Goal: Information Seeking & Learning: Understand process/instructions

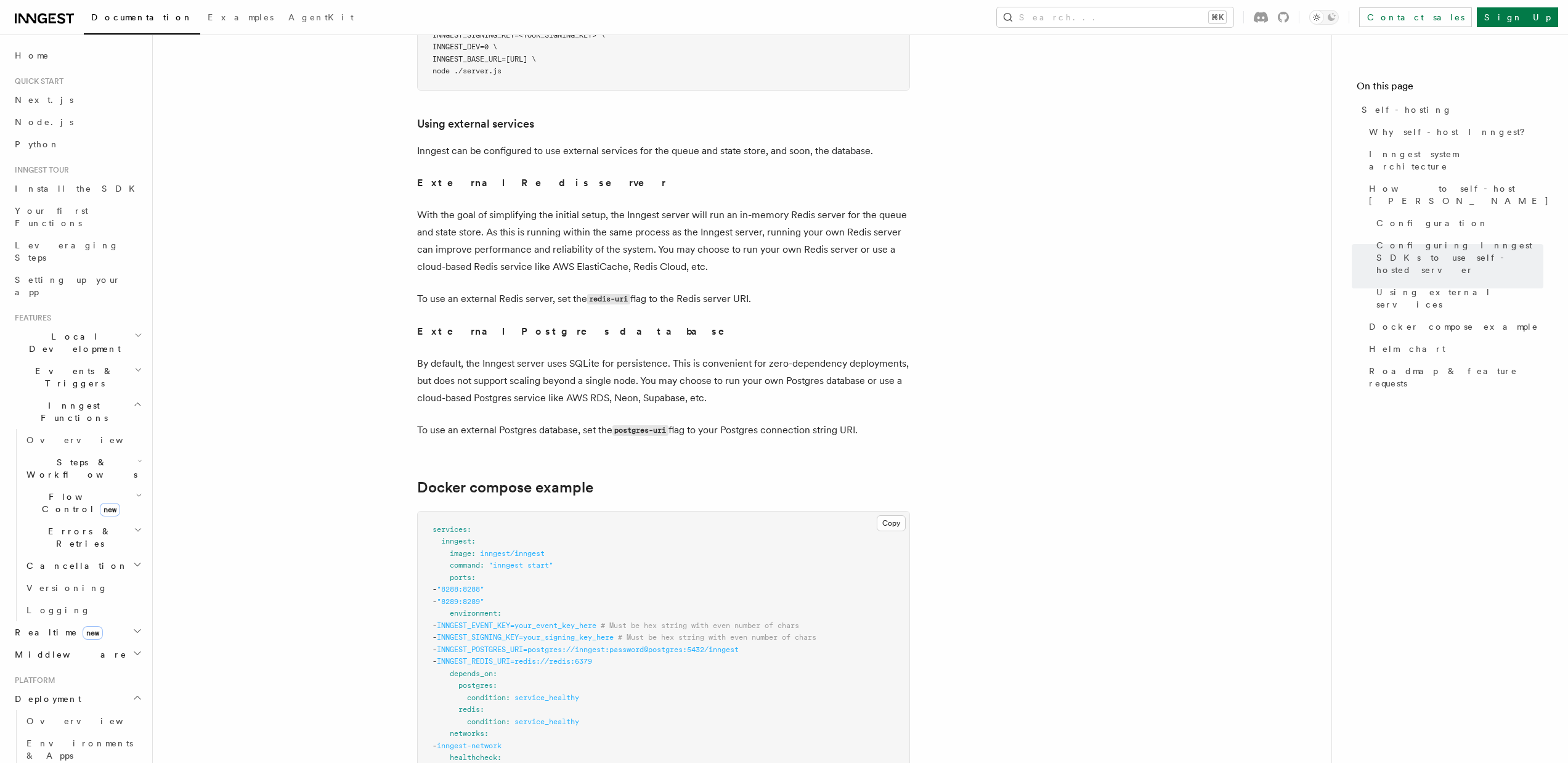
scroll to position [3100, 0]
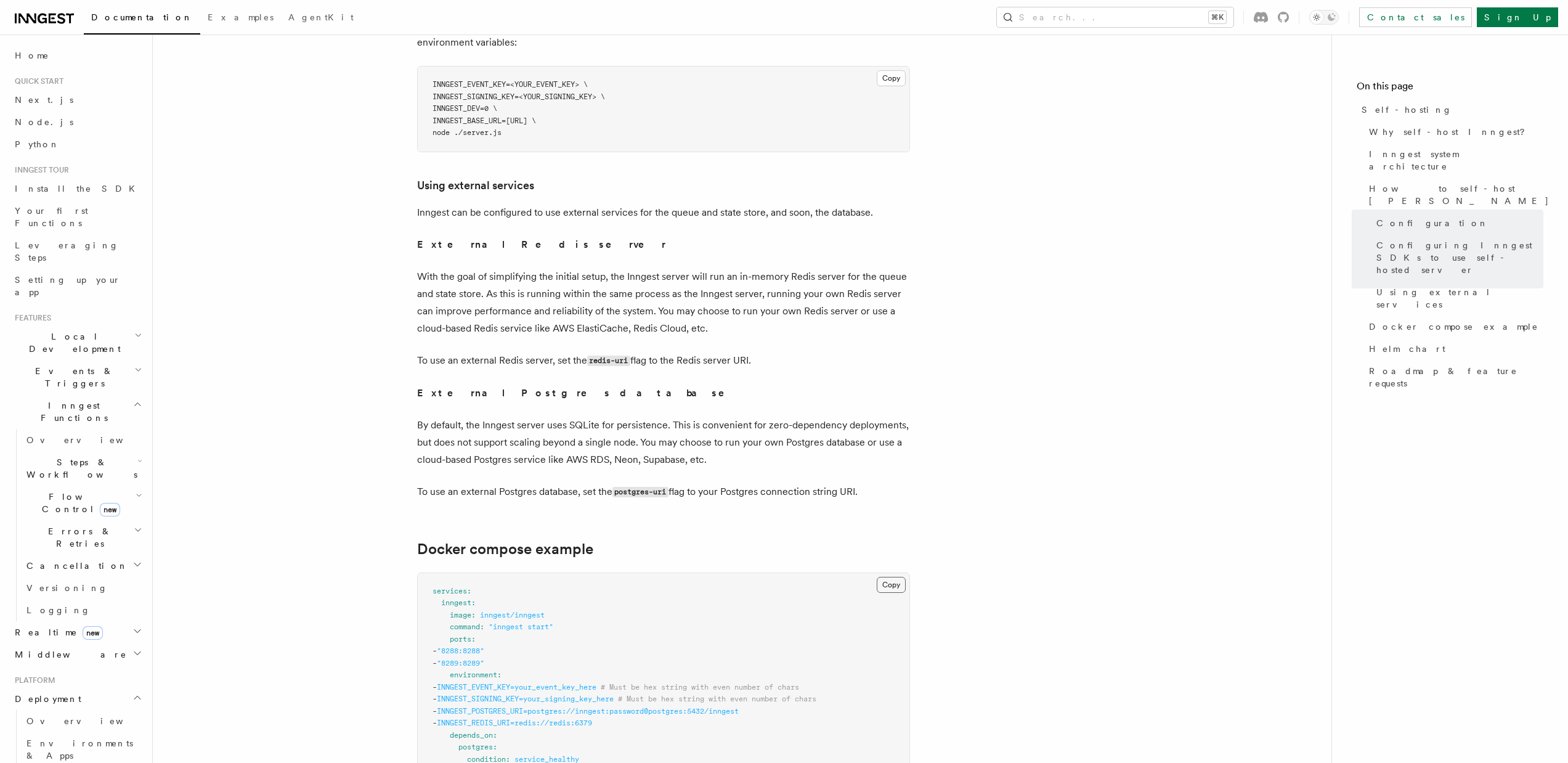
click at [888, 577] on button "Copy Copied" at bounding box center [891, 584] width 29 height 16
click at [899, 204] on p "Inngest can be configured to use external services for the queue and state stor…" at bounding box center [663, 212] width 493 height 17
click at [712, 204] on p "Inngest can be configured to use external services for the queue and state stor…" at bounding box center [663, 212] width 493 height 17
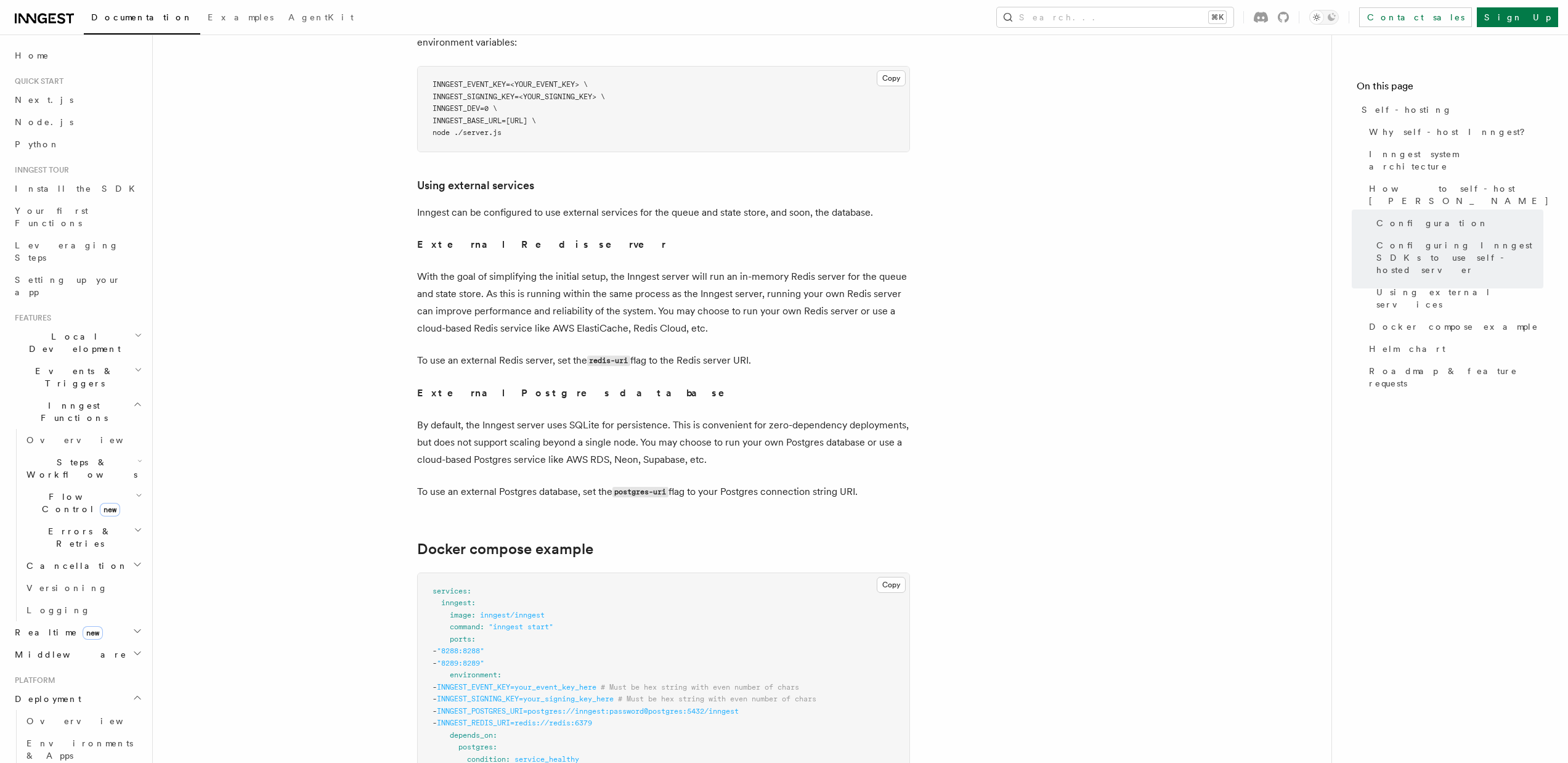
click at [714, 236] on p "External Redis server" at bounding box center [663, 245] width 493 height 17
click at [488, 239] on strong "External Redis server" at bounding box center [541, 245] width 249 height 12
click at [541, 268] on p "With the goal of simplifying the initial setup, the Inngest server will run an …" at bounding box center [663, 302] width 493 height 69
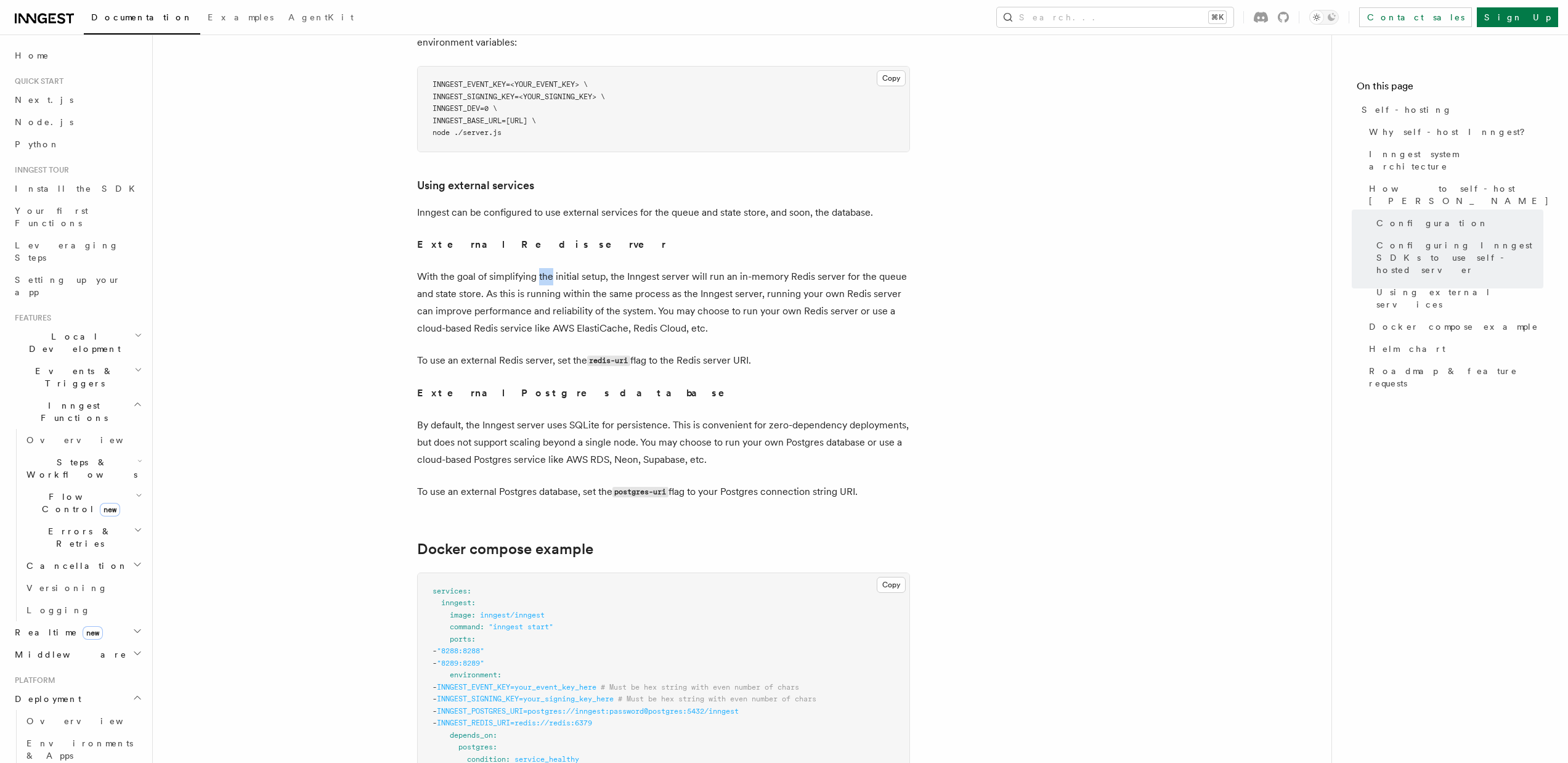
click at [541, 268] on p "With the goal of simplifying the initial setup, the Inngest server will run an …" at bounding box center [663, 302] width 493 height 69
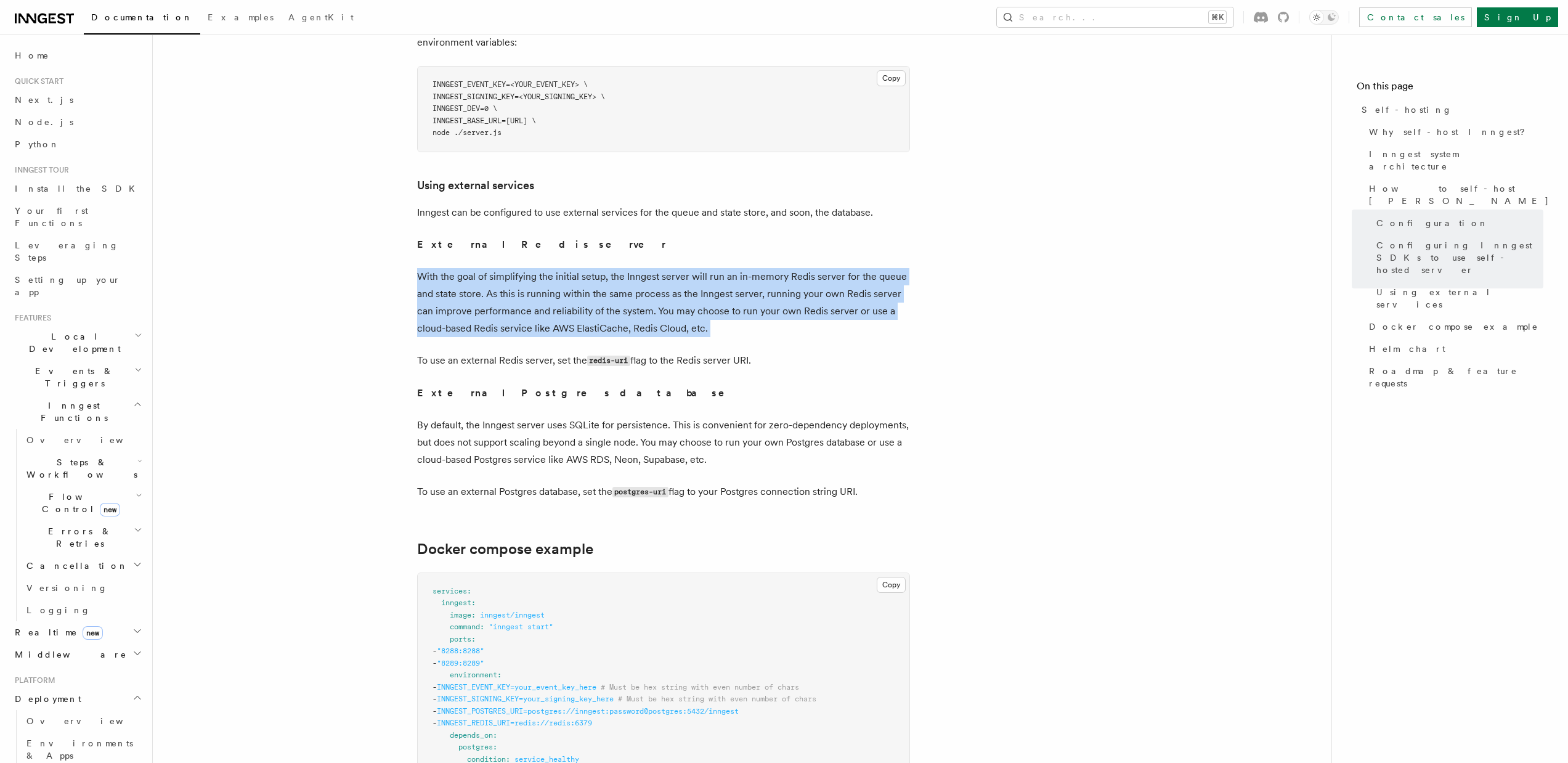
click at [541, 268] on p "With the goal of simplifying the initial setup, the Inngest server will run an …" at bounding box center [663, 302] width 493 height 69
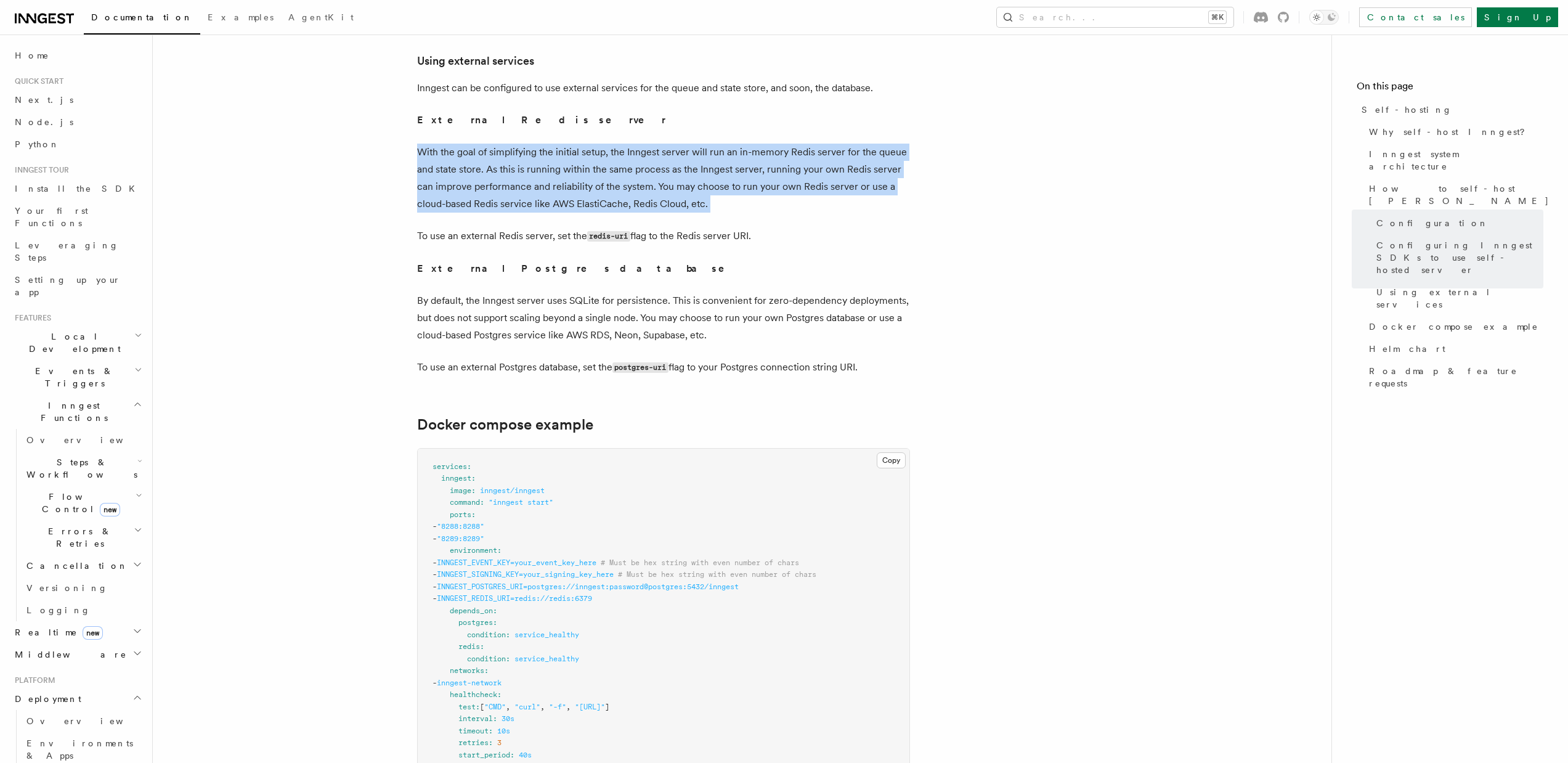
scroll to position [3504, 0]
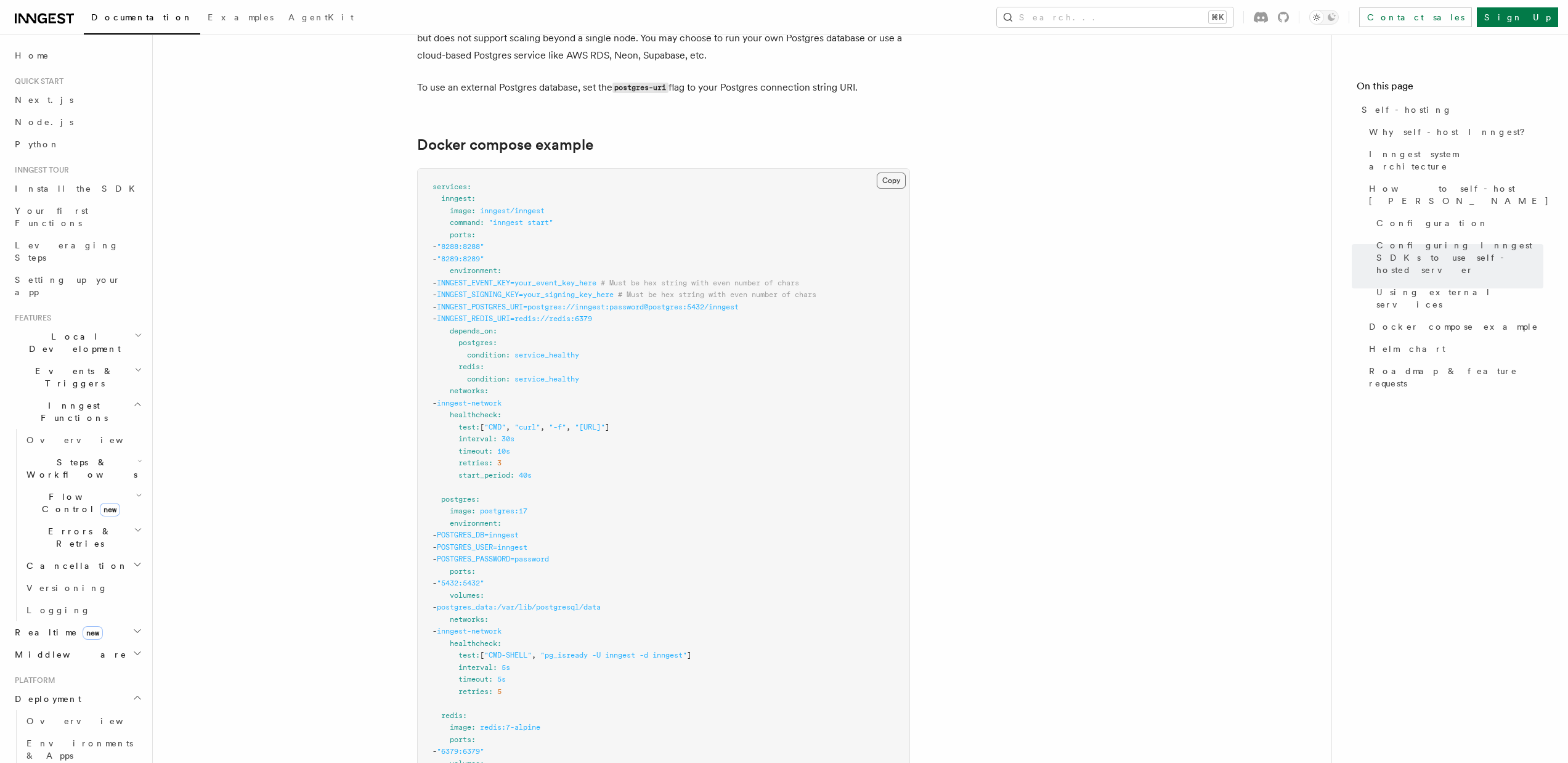
click at [892, 173] on button "Copy Copied" at bounding box center [891, 180] width 29 height 16
